Goal: Task Accomplishment & Management: Use online tool/utility

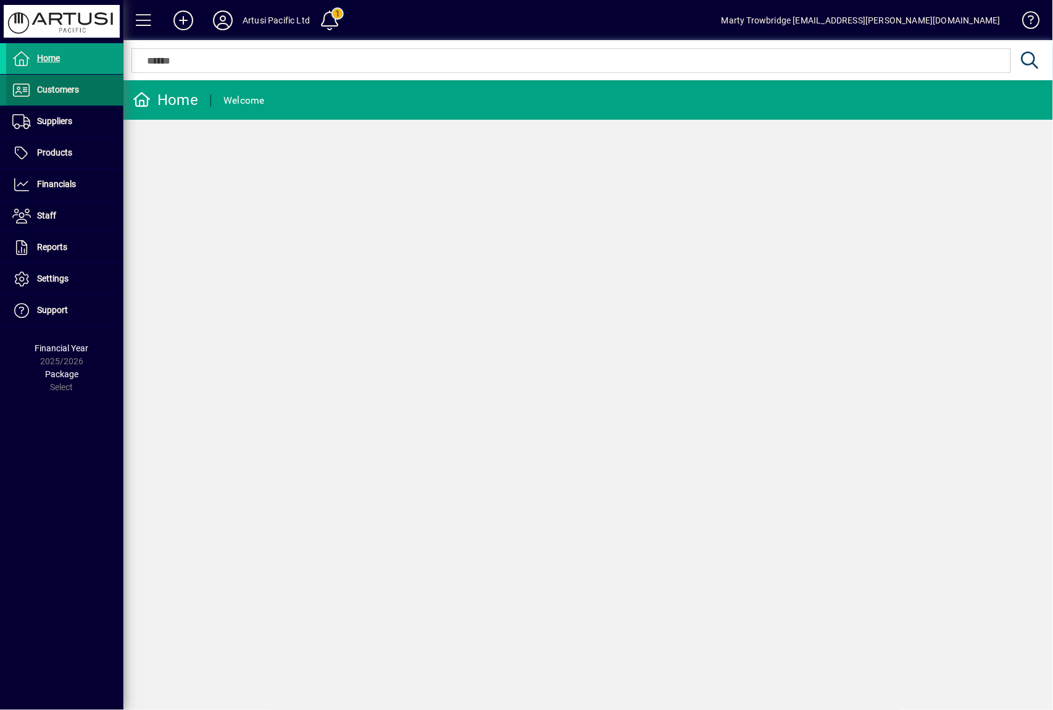
click at [80, 94] on span at bounding box center [64, 90] width 117 height 30
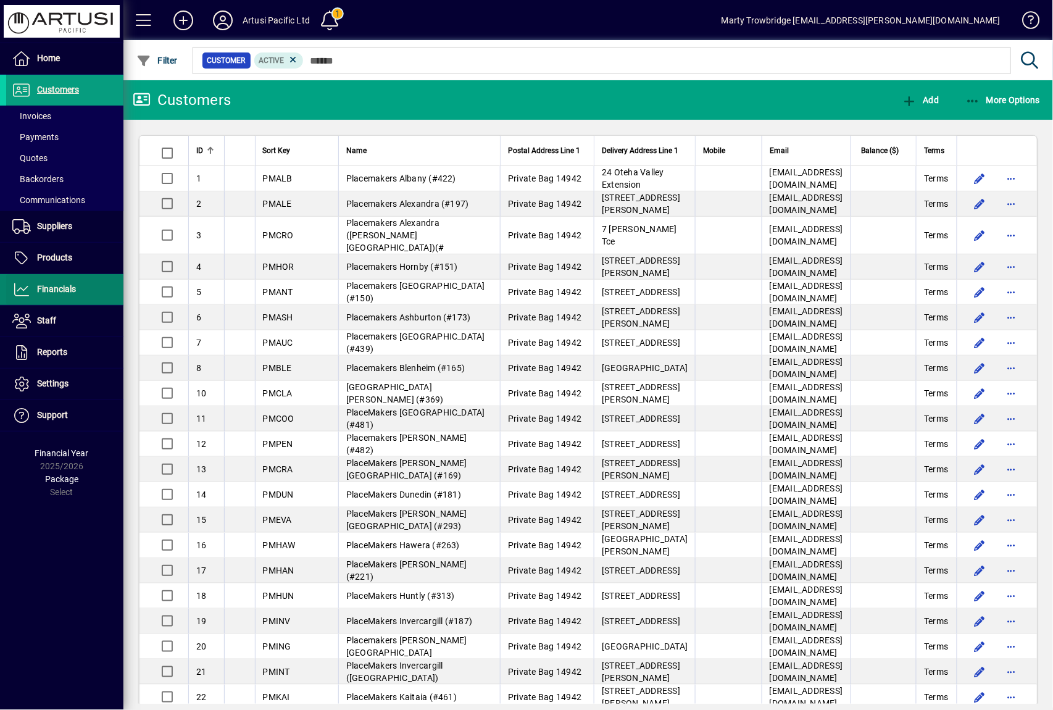
click at [67, 292] on span "Financials" at bounding box center [56, 289] width 39 height 10
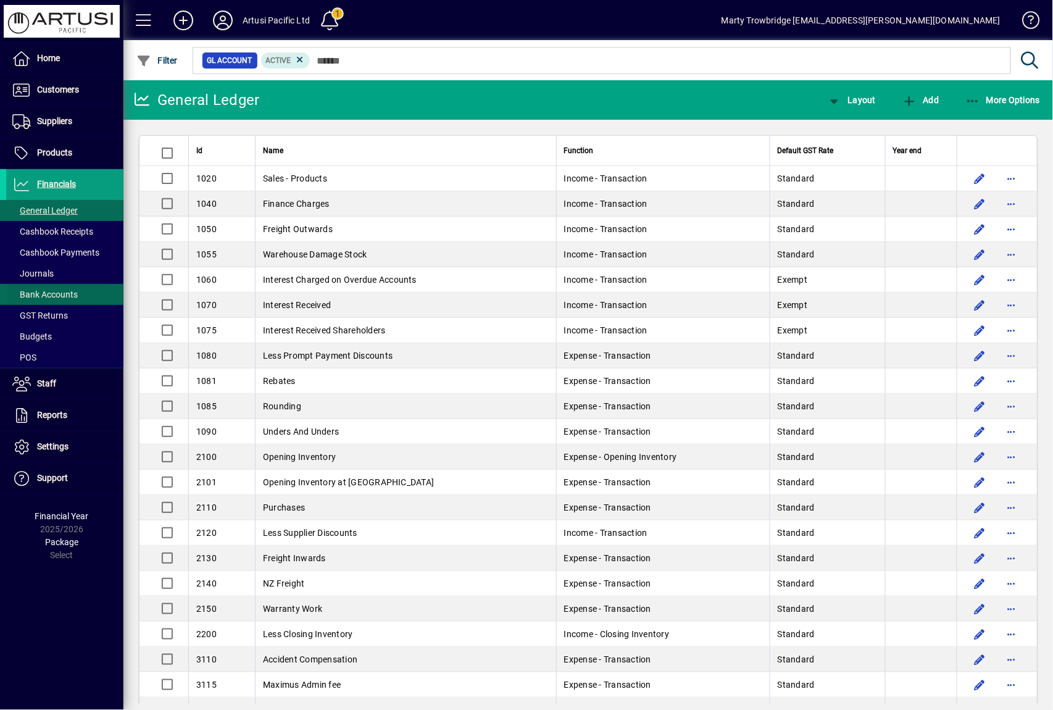
click at [69, 294] on span "Bank Accounts" at bounding box center [44, 294] width 65 height 10
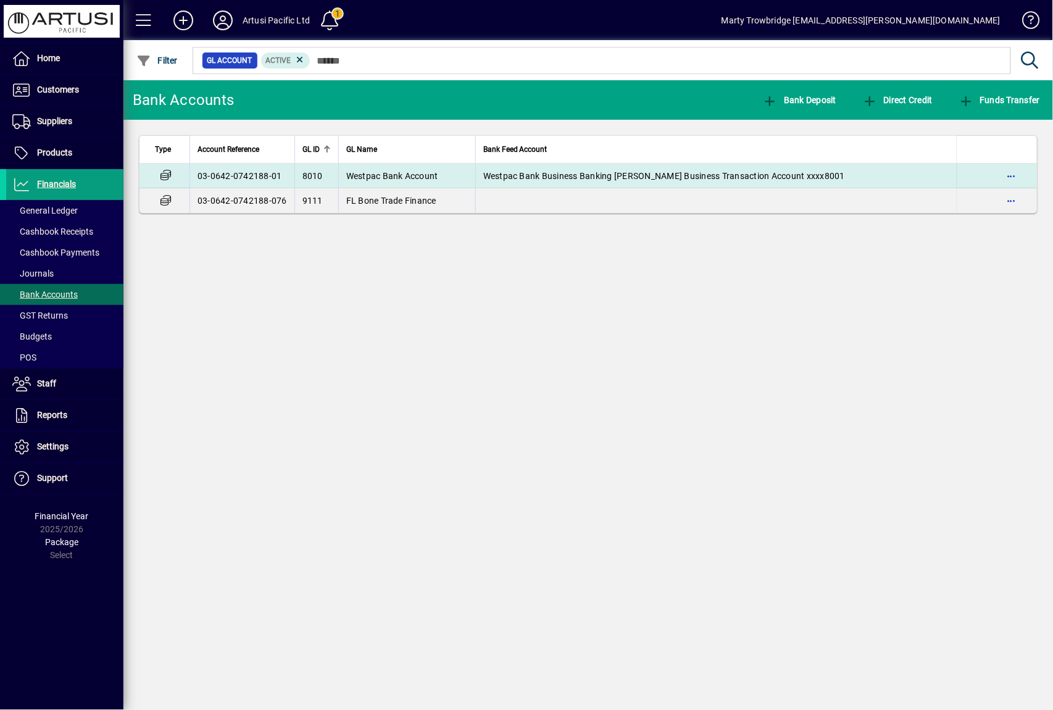
click at [600, 178] on span "Westpac Bank Business Banking [PERSON_NAME] Business Transaction Account xxxx80…" at bounding box center [664, 176] width 362 height 10
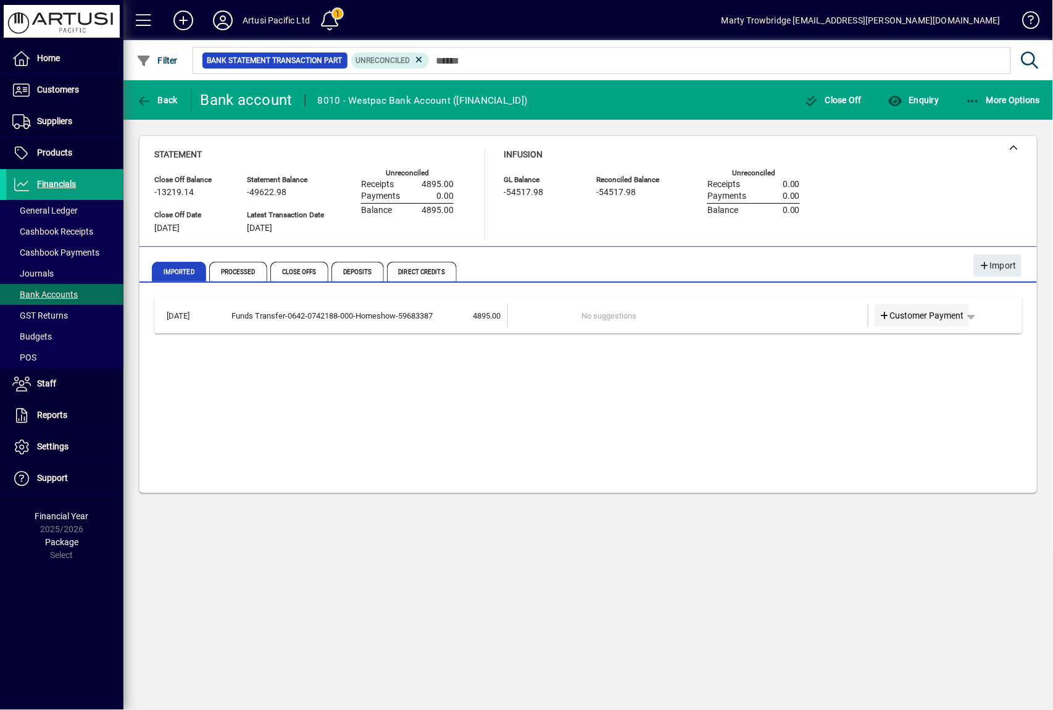
click at [926, 312] on span "Customer Payment" at bounding box center [921, 315] width 85 height 13
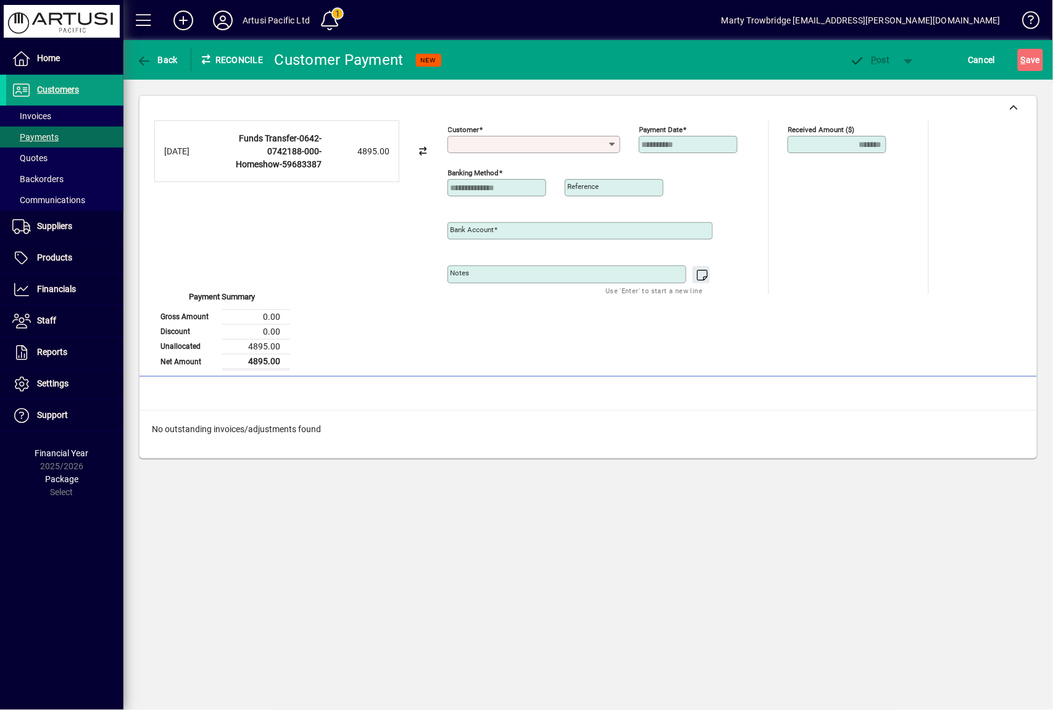
type input "**********"
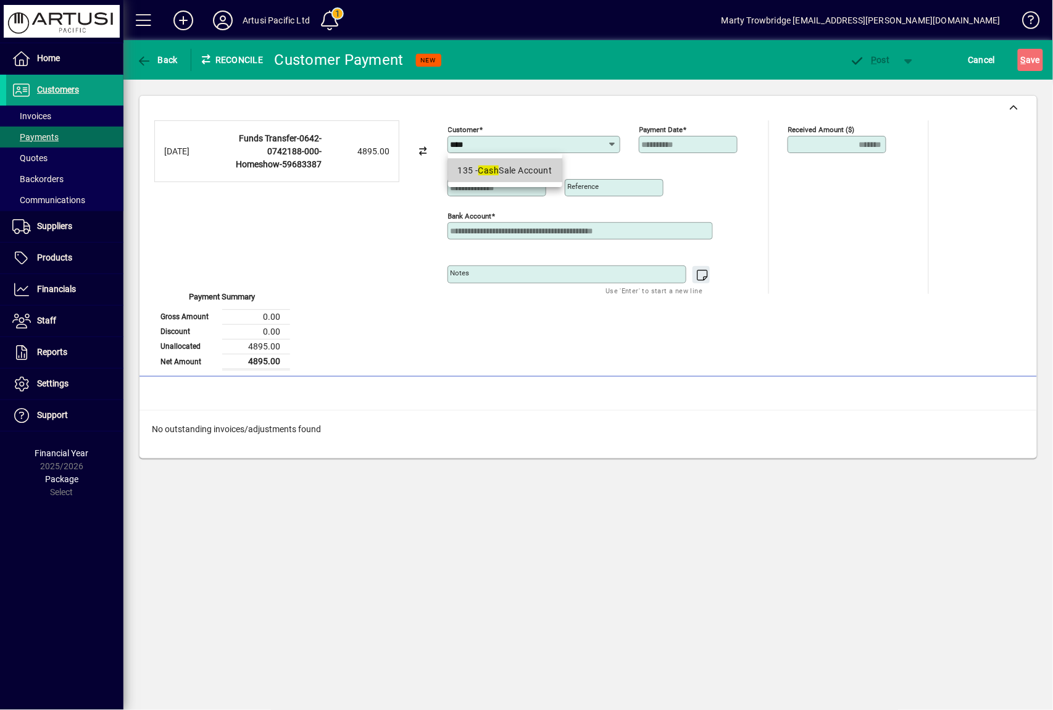
click at [513, 173] on div "135 - Cash Sale Account" at bounding box center [505, 170] width 94 height 13
type input "**********"
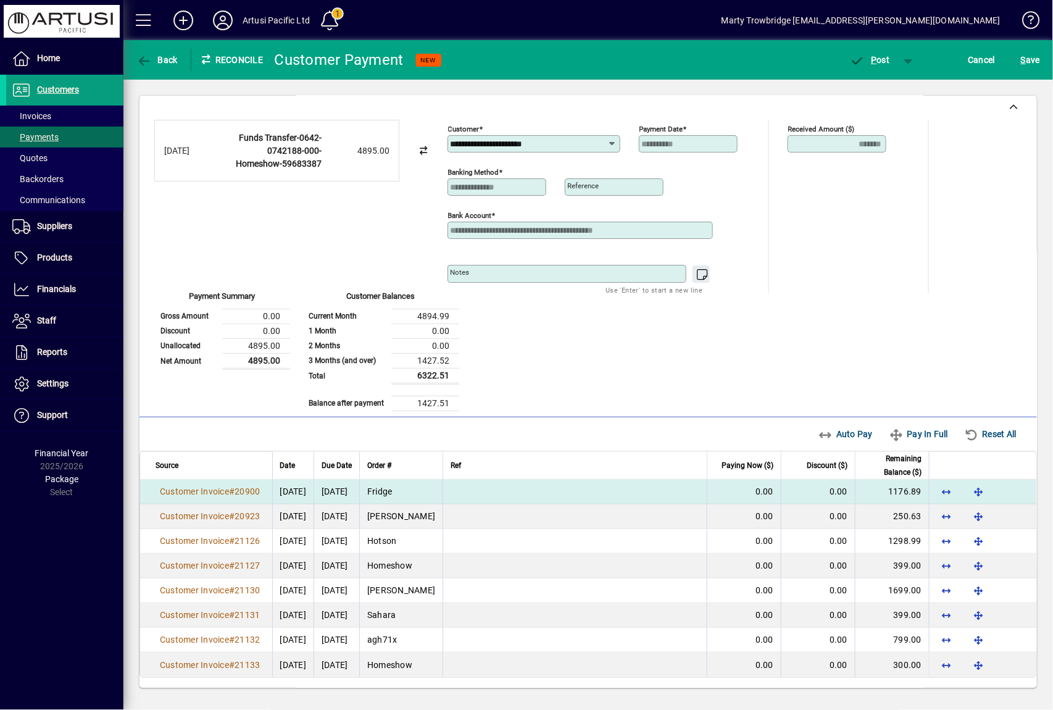
scroll to position [2, 0]
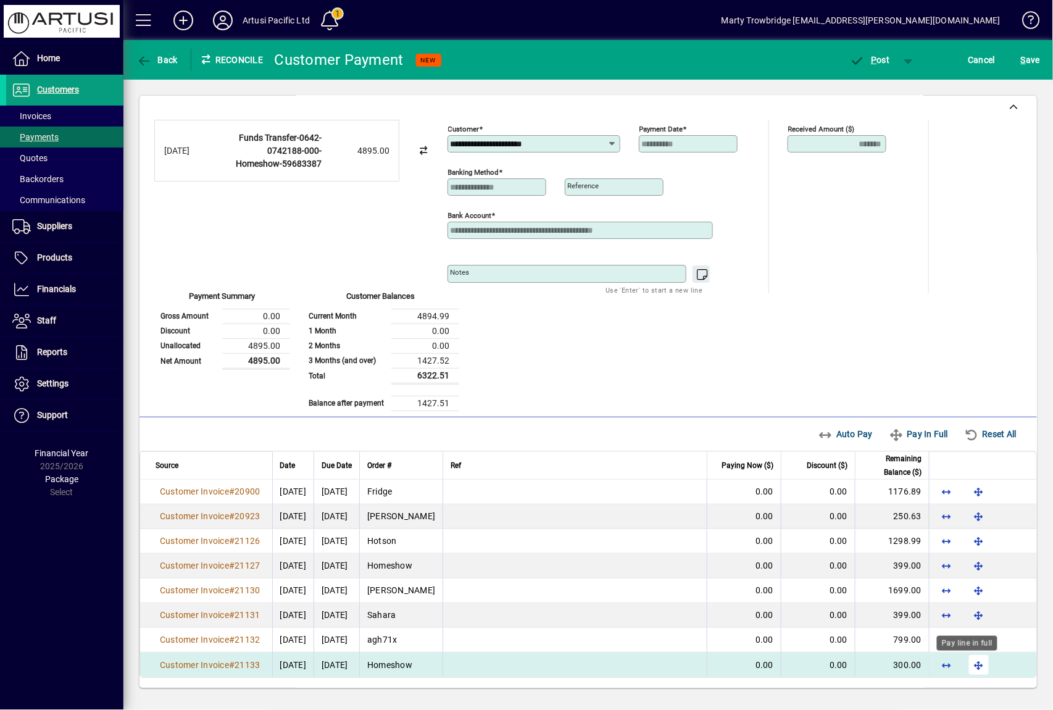
click at [965, 662] on span "button" at bounding box center [979, 665] width 30 height 30
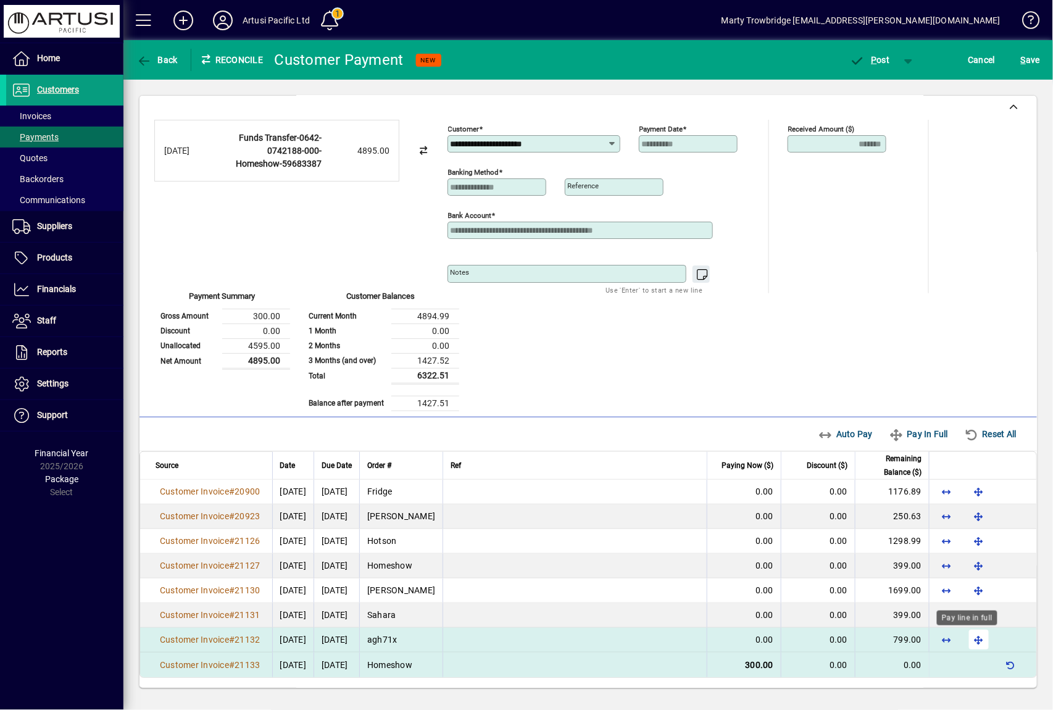
click at [968, 643] on span "button" at bounding box center [979, 640] width 30 height 30
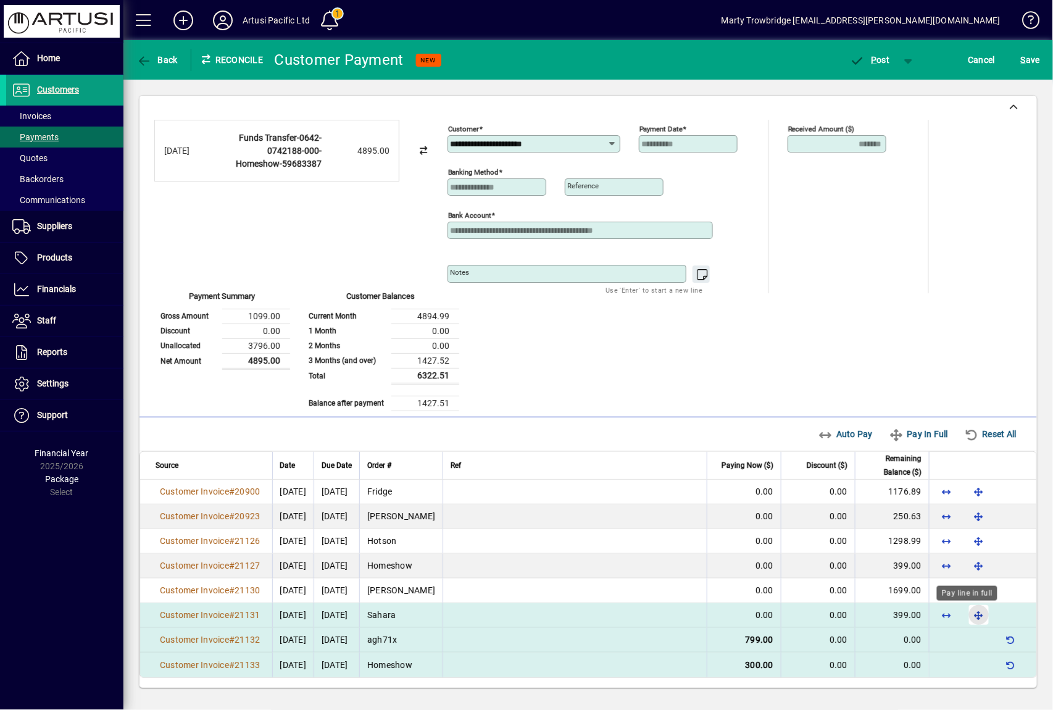
click at [968, 616] on span "button" at bounding box center [979, 615] width 30 height 30
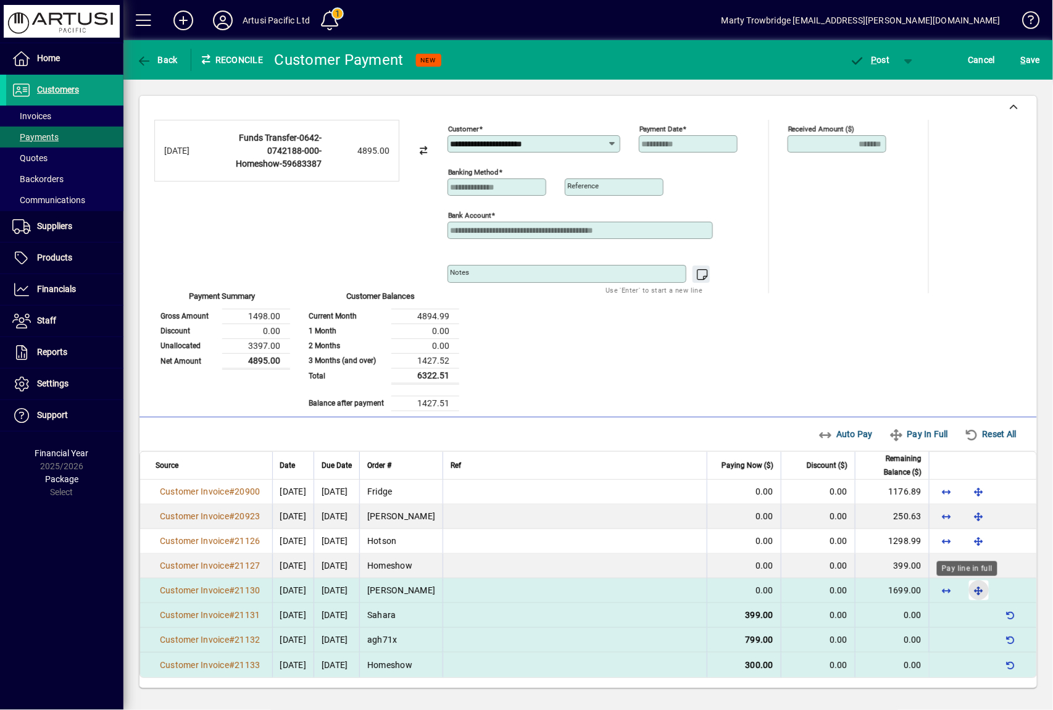
click at [969, 591] on span "button" at bounding box center [979, 590] width 30 height 30
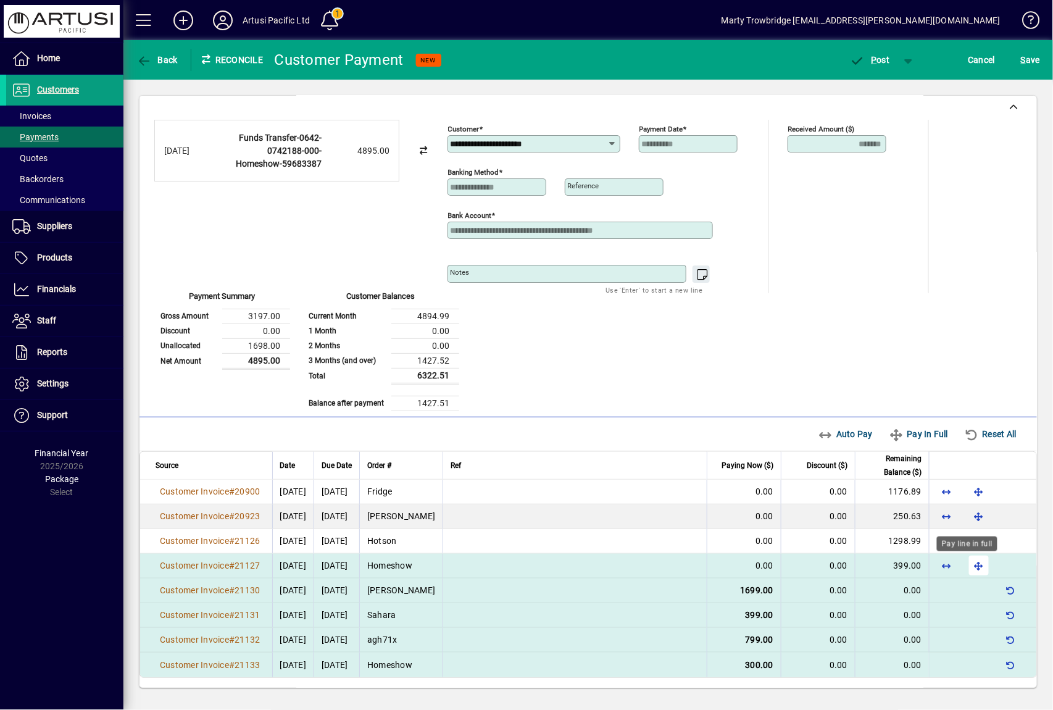
click at [970, 566] on span "button" at bounding box center [979, 566] width 30 height 30
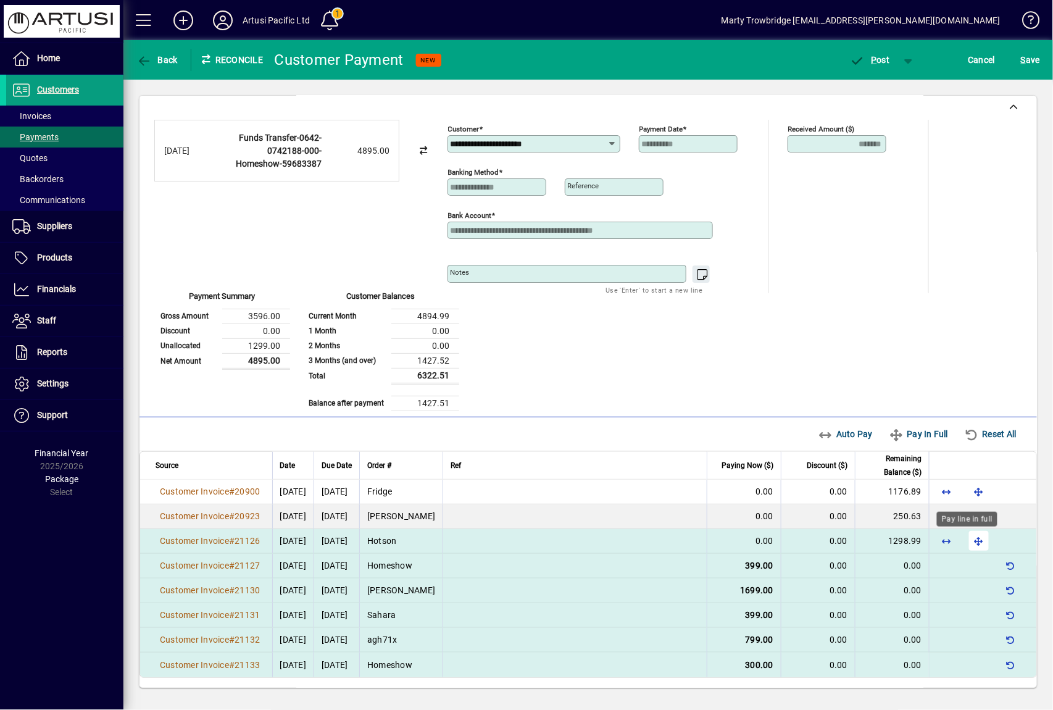
click at [970, 543] on span "button" at bounding box center [979, 541] width 30 height 30
click at [876, 64] on span "P" at bounding box center [874, 60] width 6 height 10
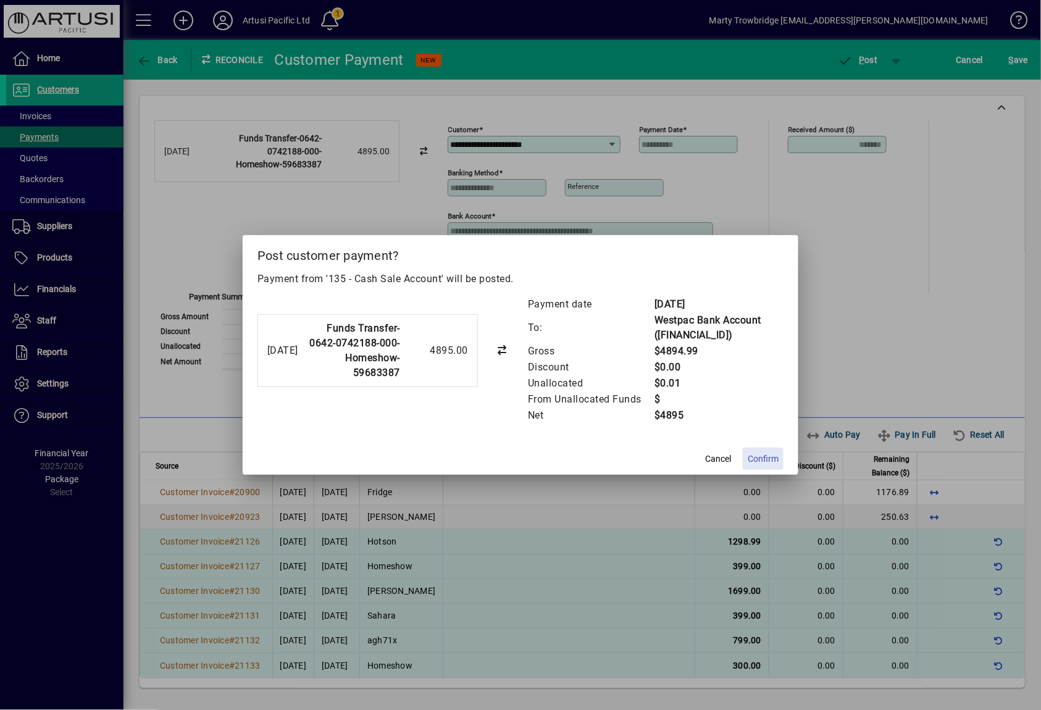
click at [758, 452] on span "Confirm" at bounding box center [762, 458] width 31 height 13
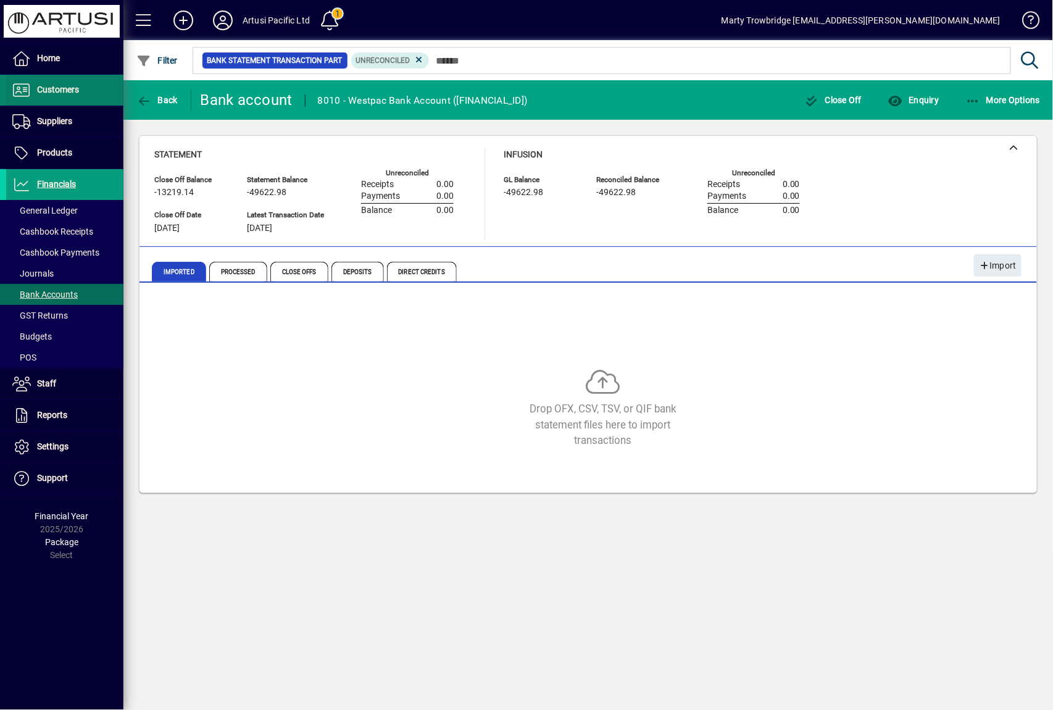
click at [70, 89] on span "Customers" at bounding box center [58, 90] width 42 height 10
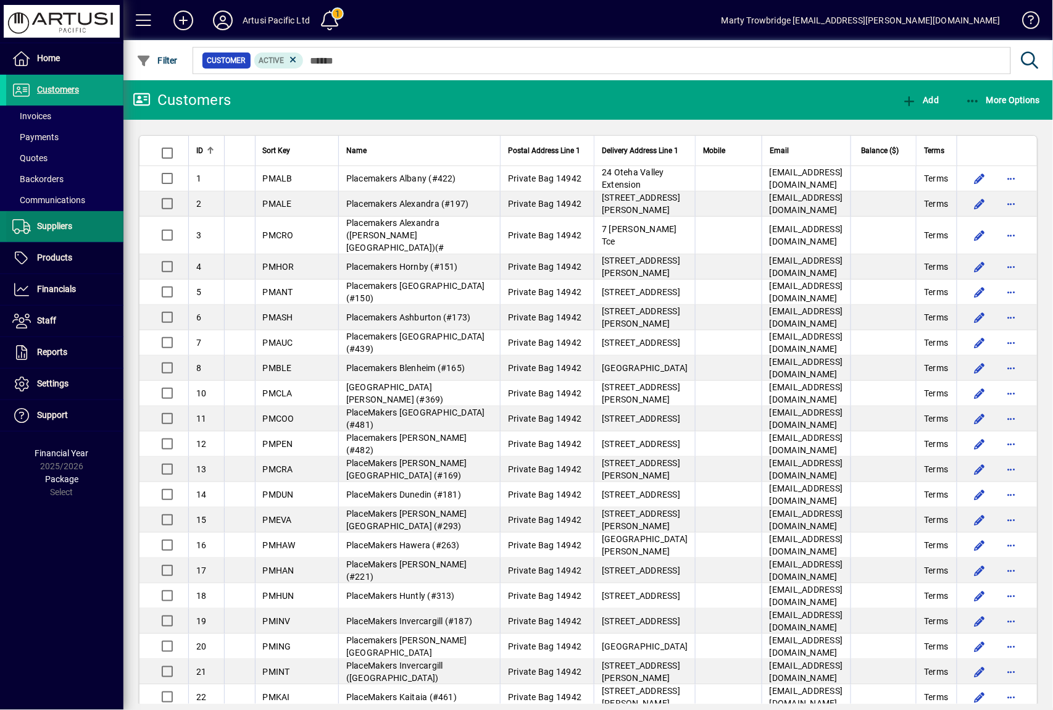
click at [65, 230] on span "Suppliers" at bounding box center [54, 226] width 35 height 10
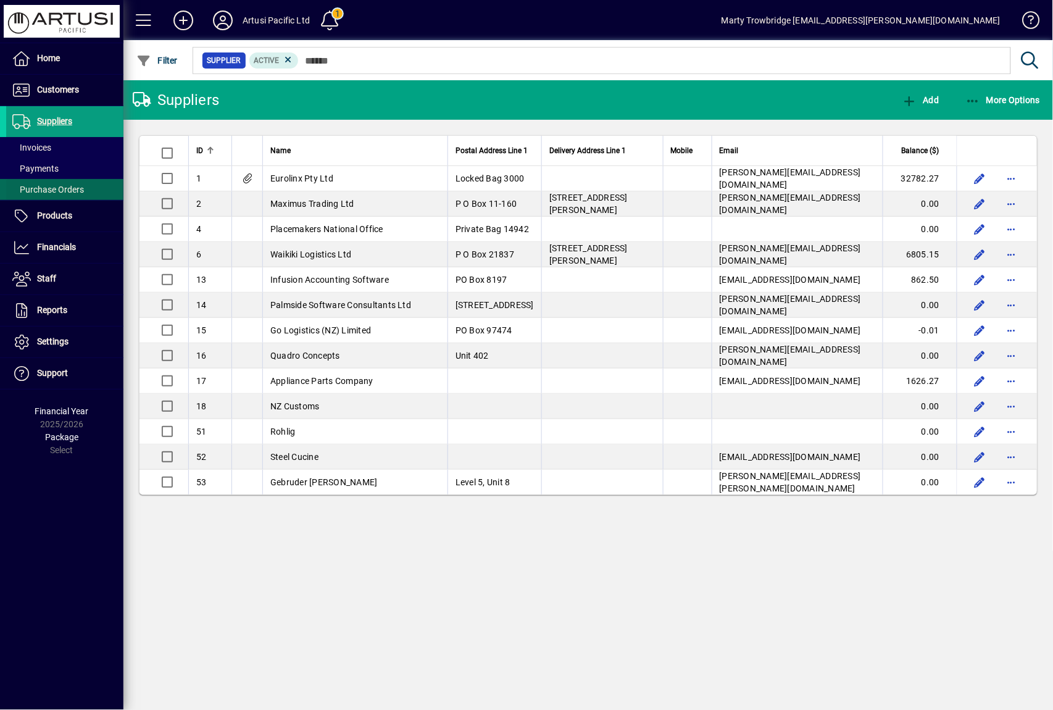
click at [87, 181] on span at bounding box center [64, 190] width 117 height 30
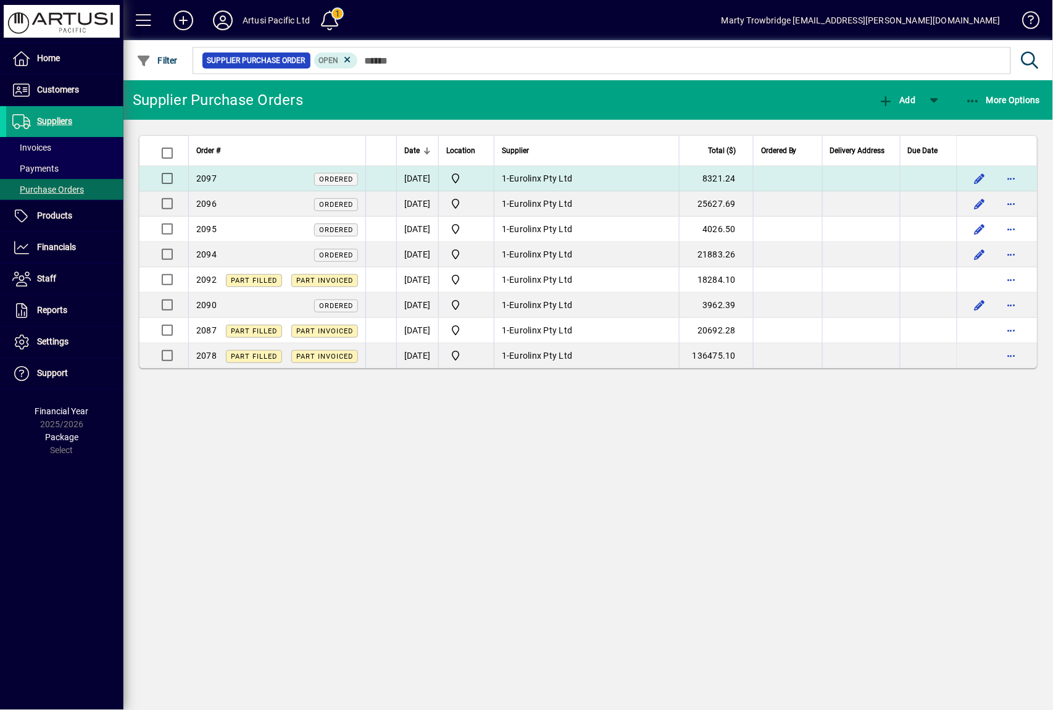
click at [267, 168] on td "2097 Ordered" at bounding box center [276, 178] width 177 height 25
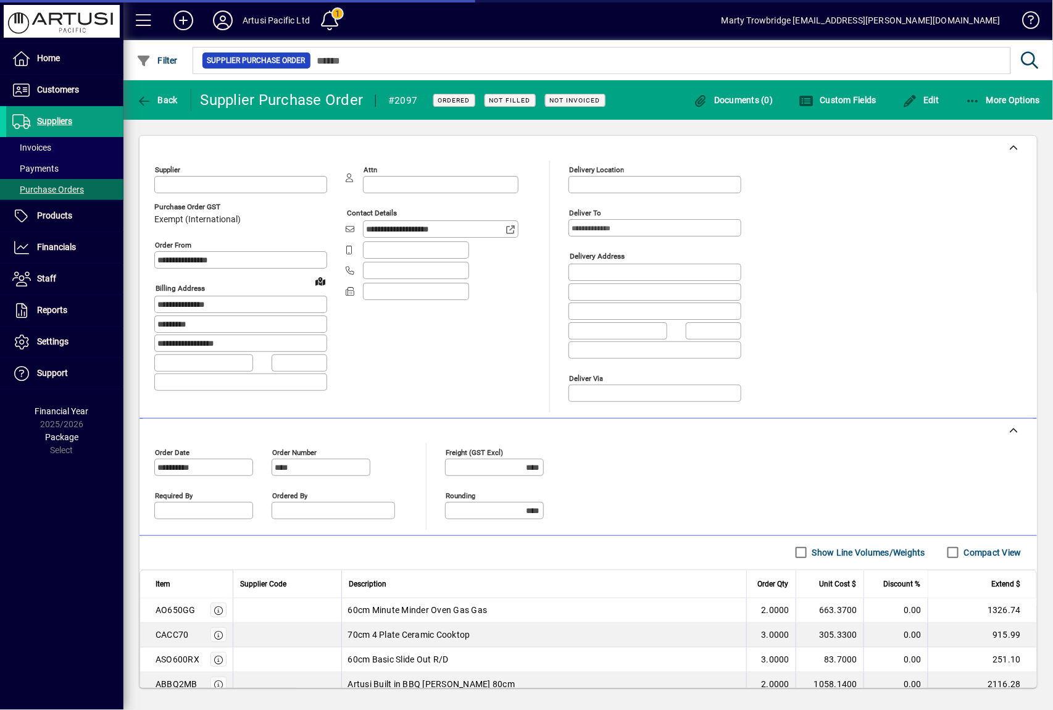
type input "**********"
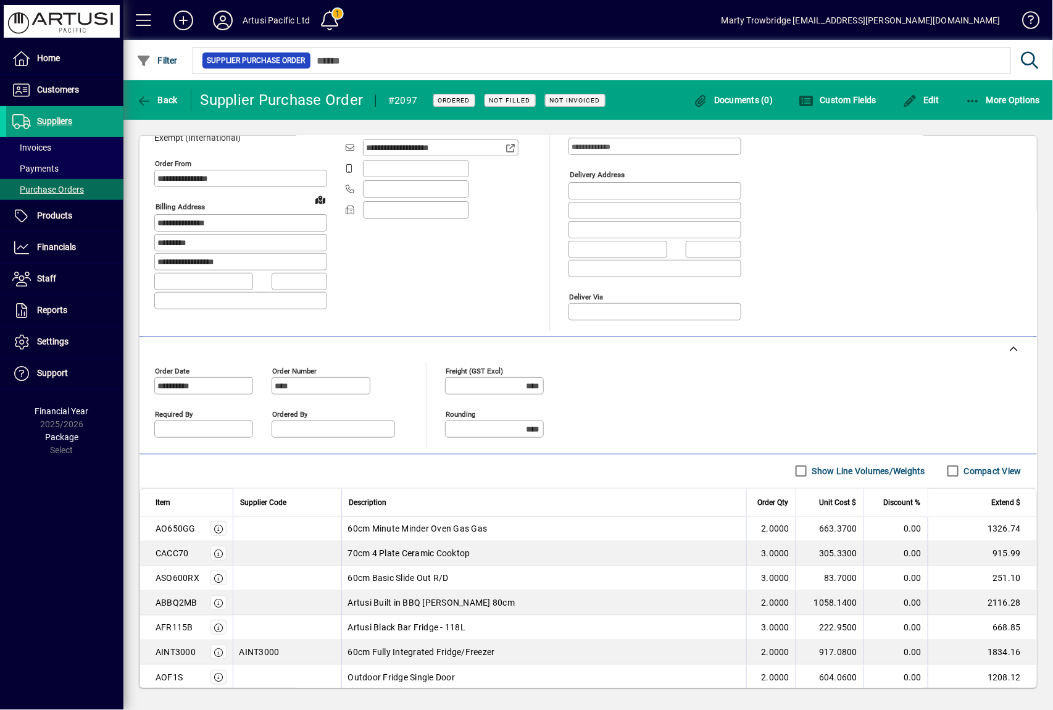
scroll to position [157, 0]
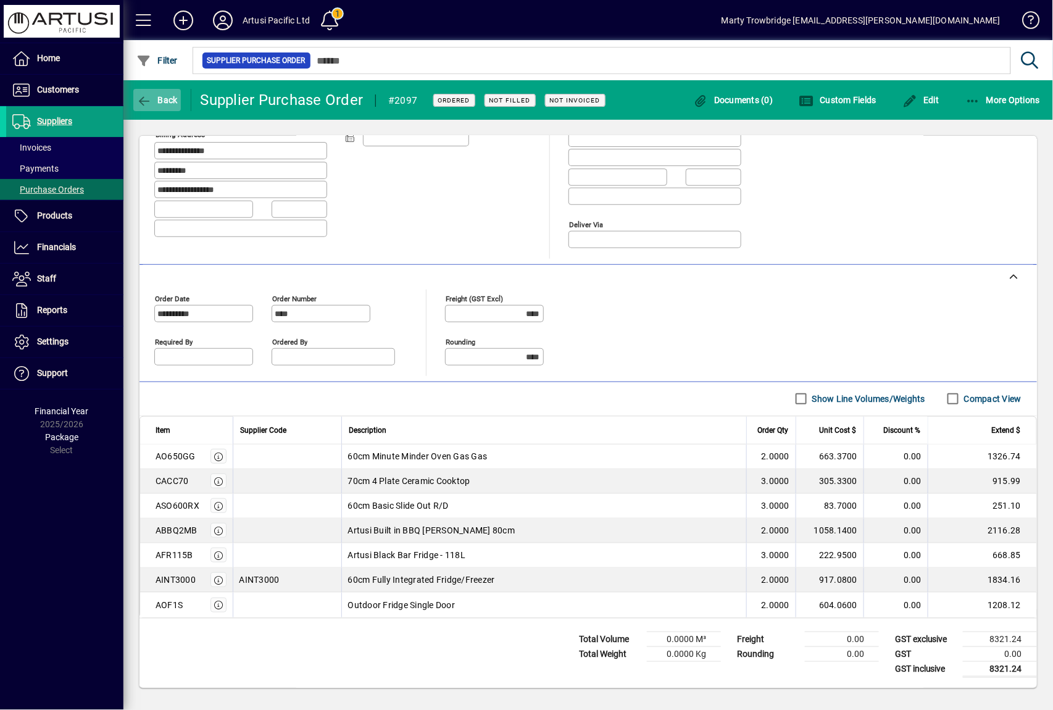
click at [154, 93] on span "button" at bounding box center [157, 100] width 48 height 30
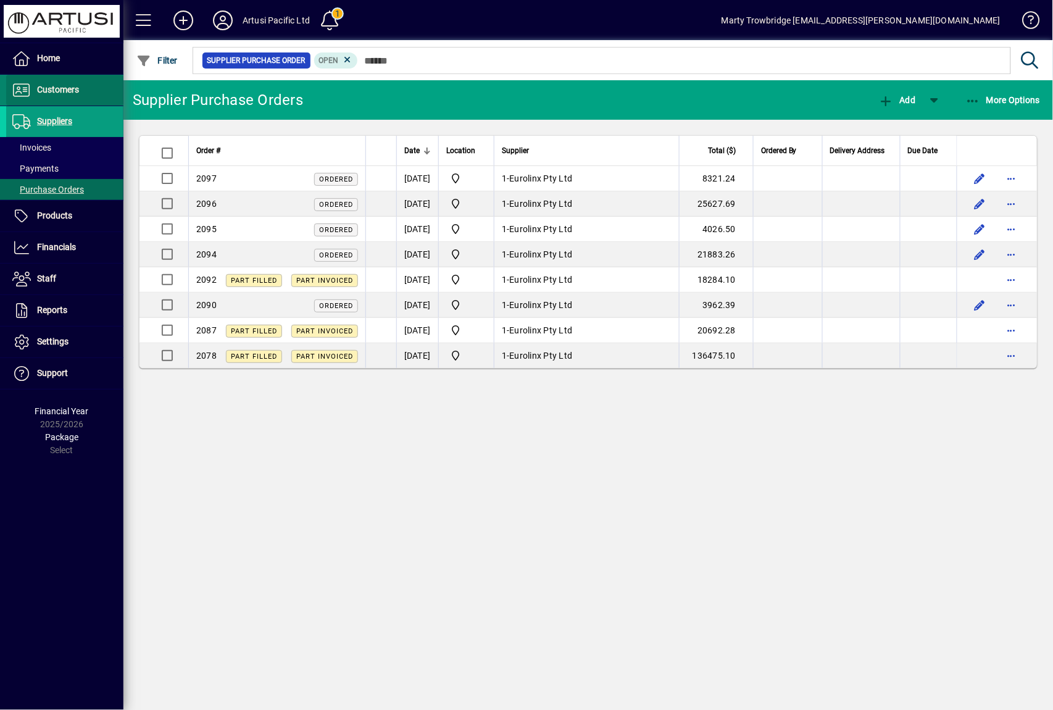
click at [60, 94] on span "Customers" at bounding box center [58, 90] width 42 height 10
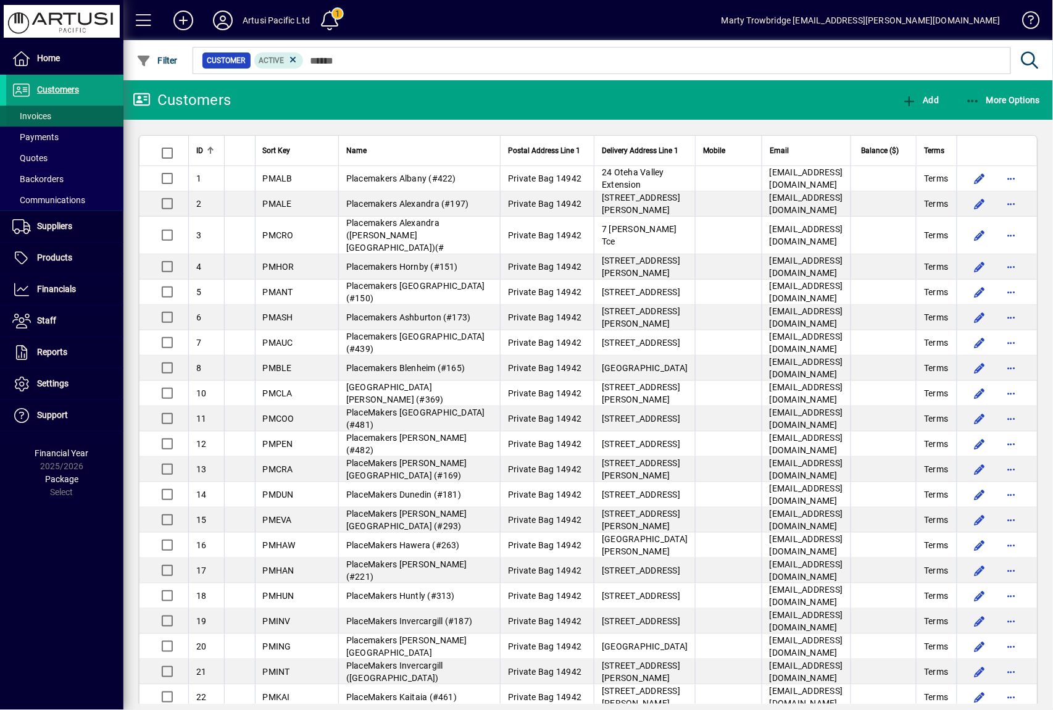
click at [84, 112] on span at bounding box center [64, 116] width 117 height 30
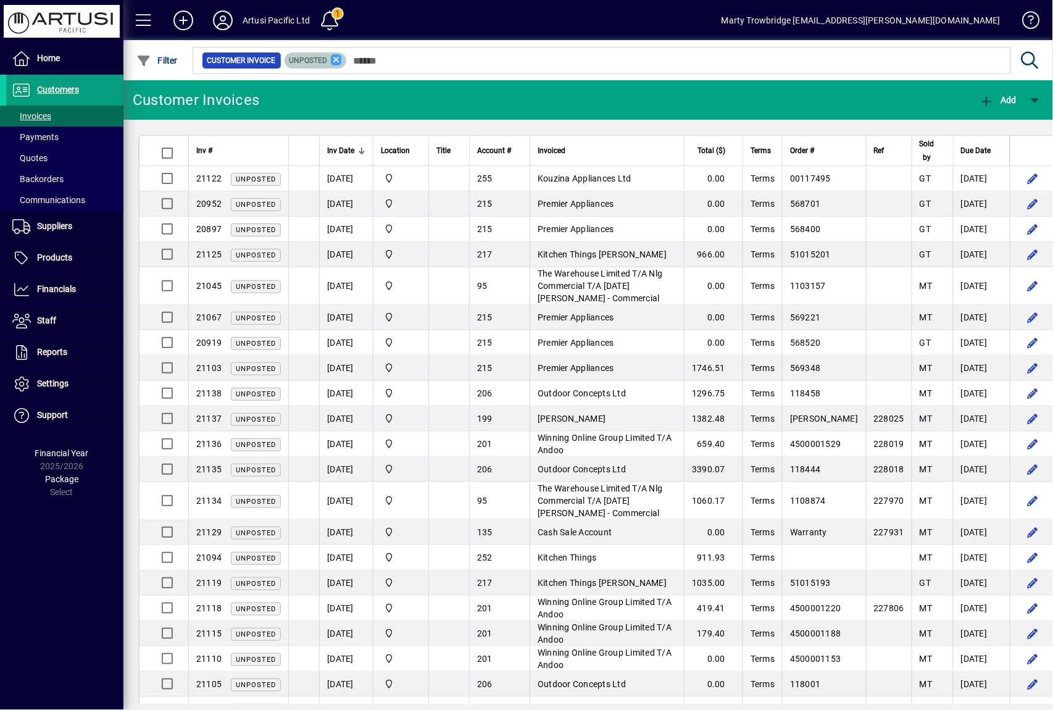
click at [339, 60] on icon at bounding box center [336, 59] width 11 height 11
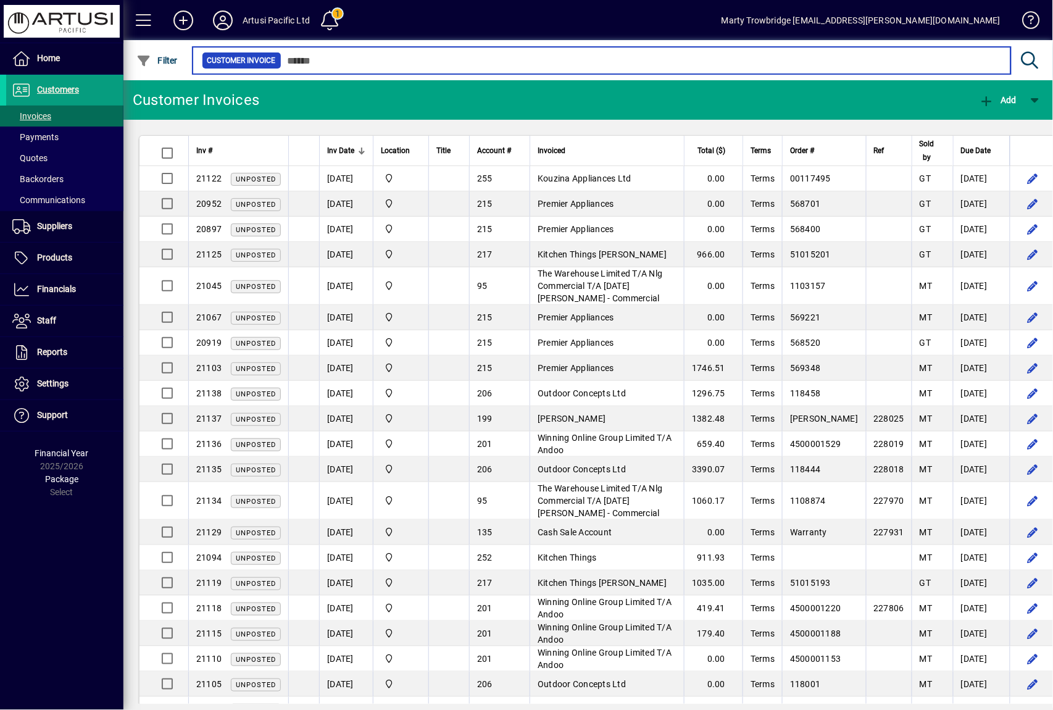
click at [363, 60] on input "text" at bounding box center [641, 60] width 720 height 17
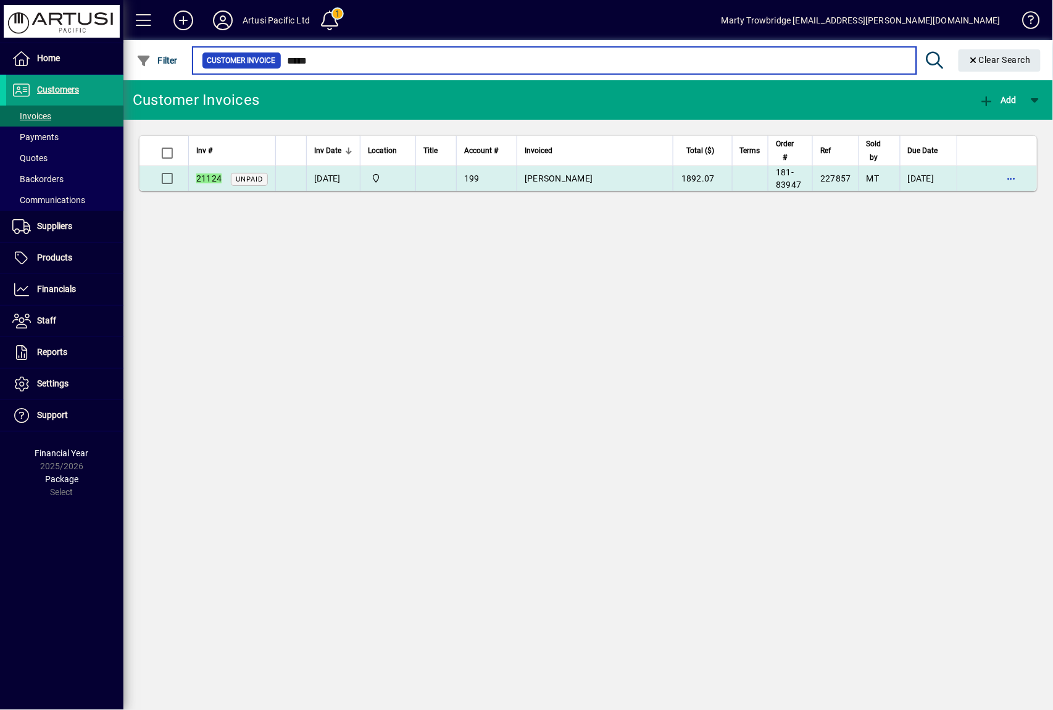
type input "*****"
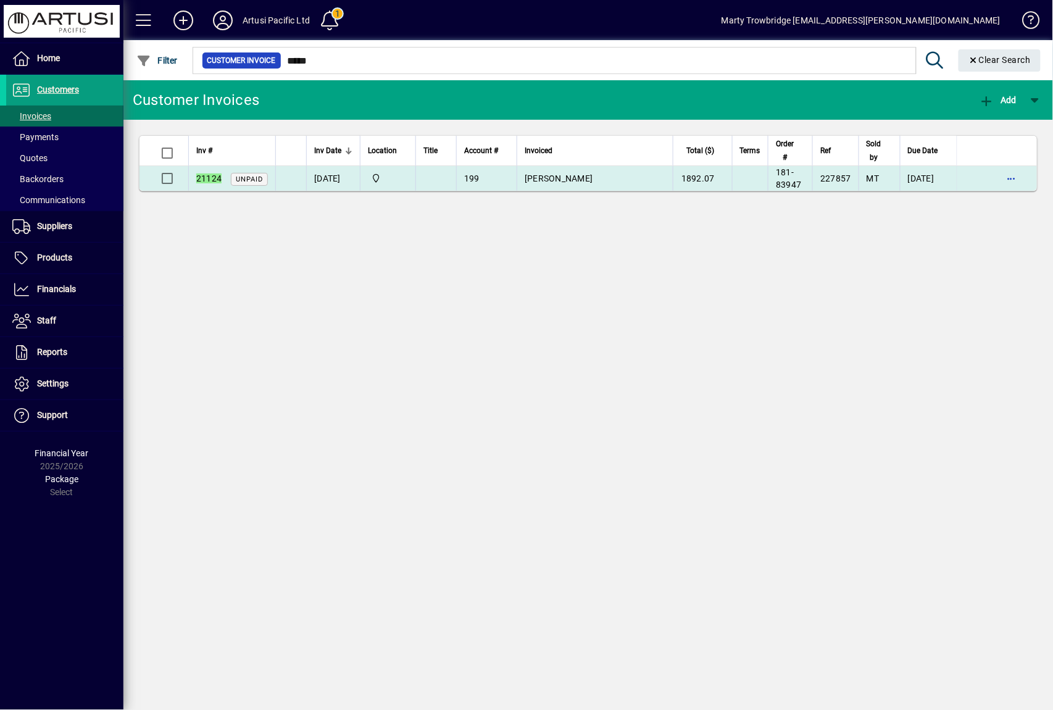
click at [447, 181] on td at bounding box center [435, 178] width 41 height 25
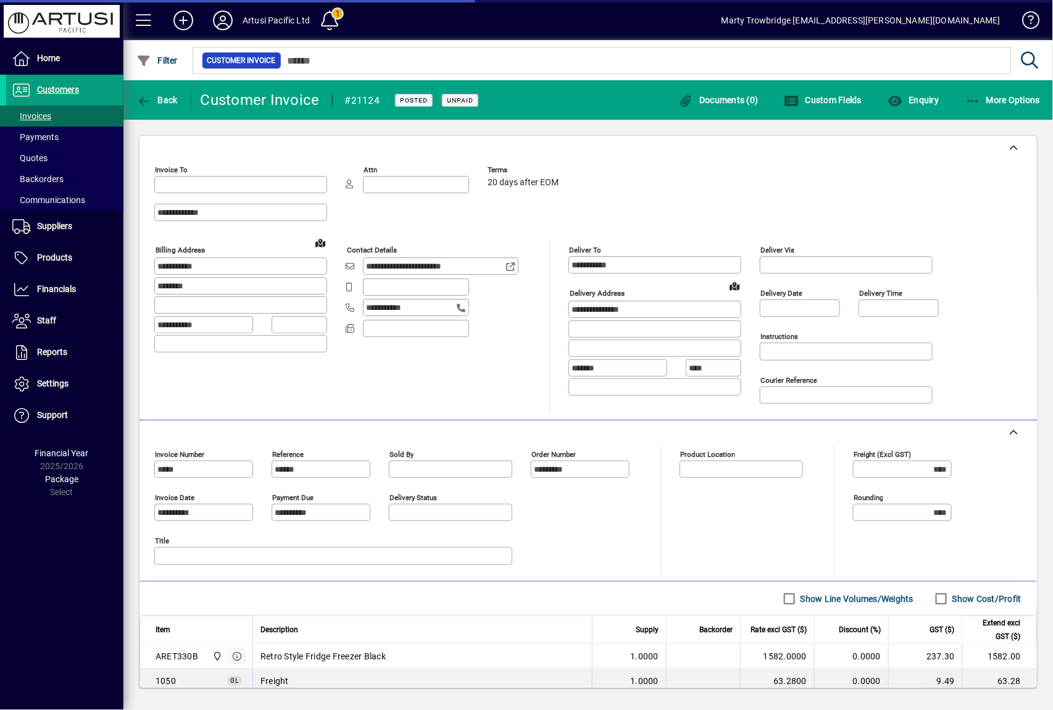
type input "**********"
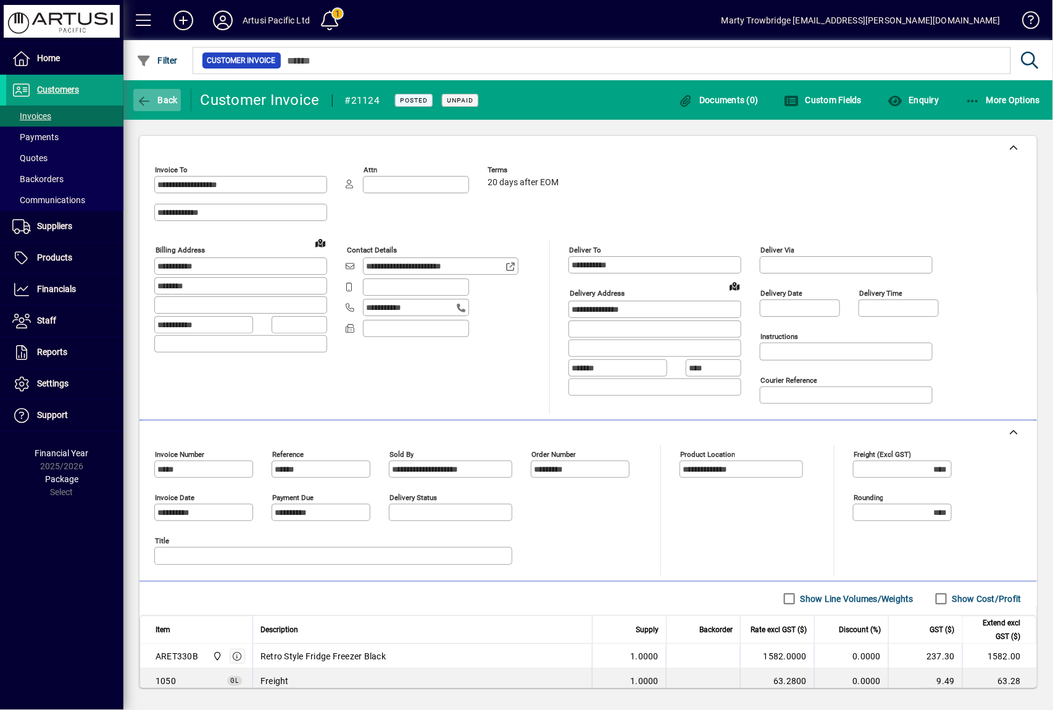
click at [156, 98] on span "Back" at bounding box center [156, 100] width 41 height 10
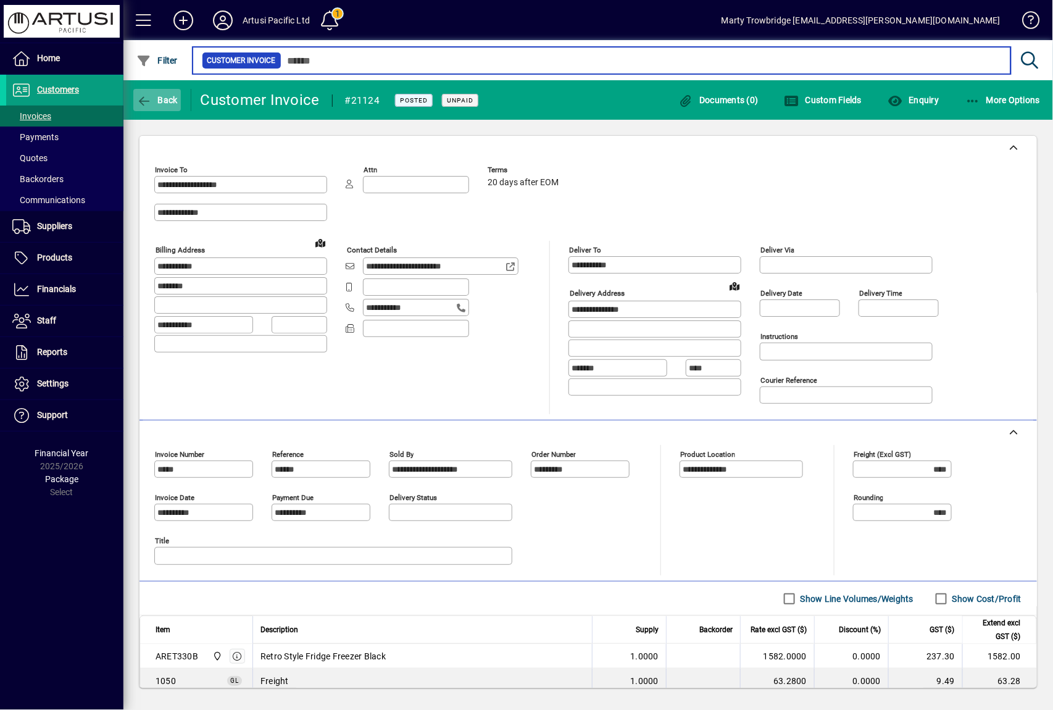
type input "*****"
